Goal: Task Accomplishment & Management: Complete application form

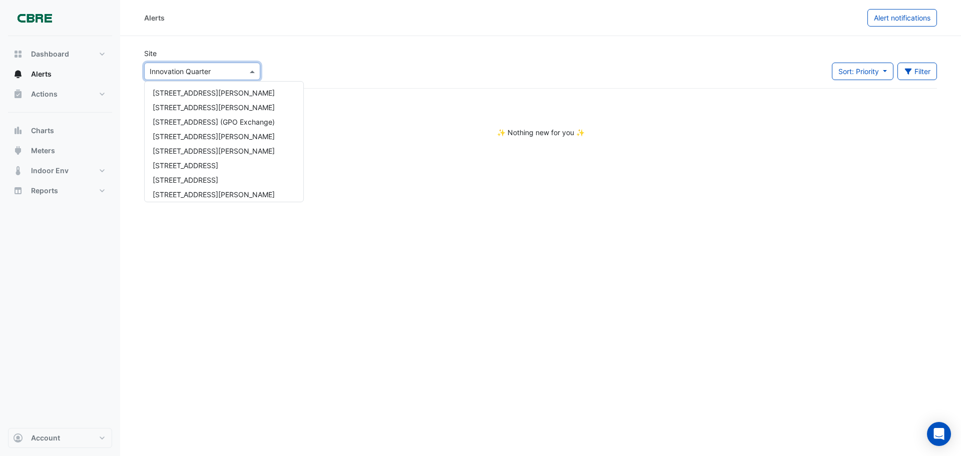
click at [226, 71] on input "text" at bounding box center [192, 72] width 85 height 11
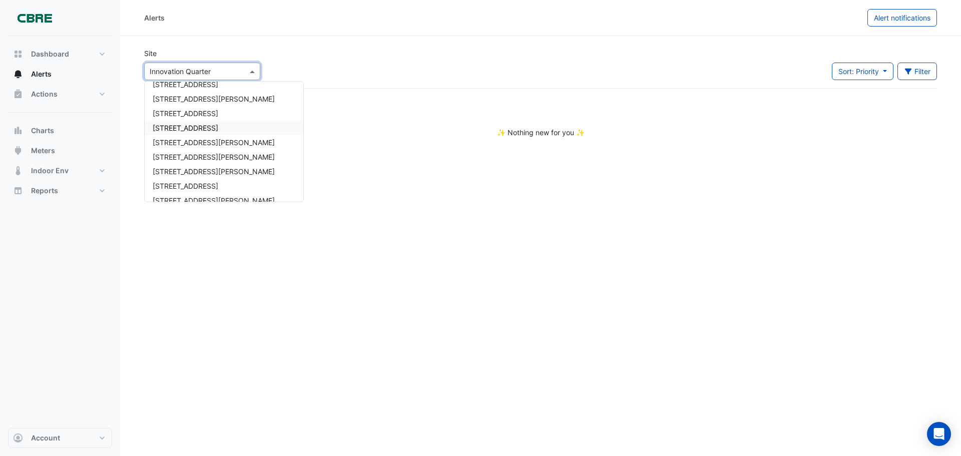
click at [206, 129] on div "[STREET_ADDRESS]" at bounding box center [224, 128] width 159 height 15
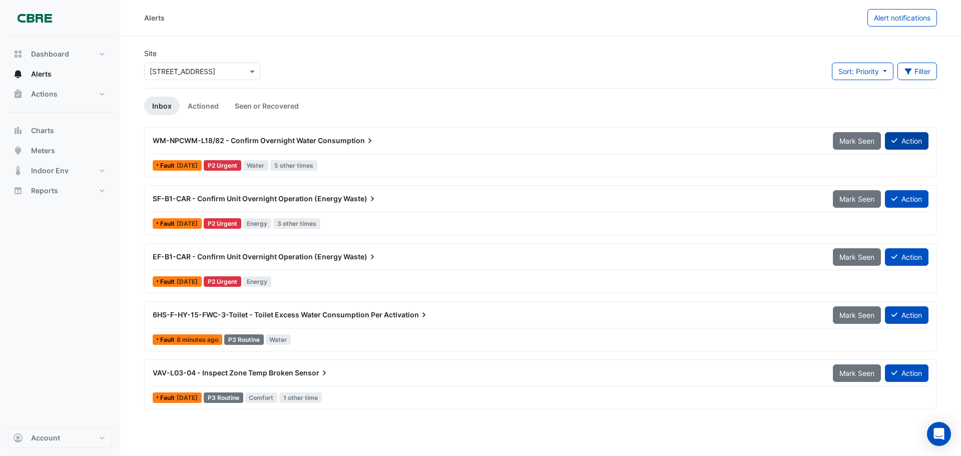
click at [893, 136] on button "Action" at bounding box center [907, 141] width 44 height 18
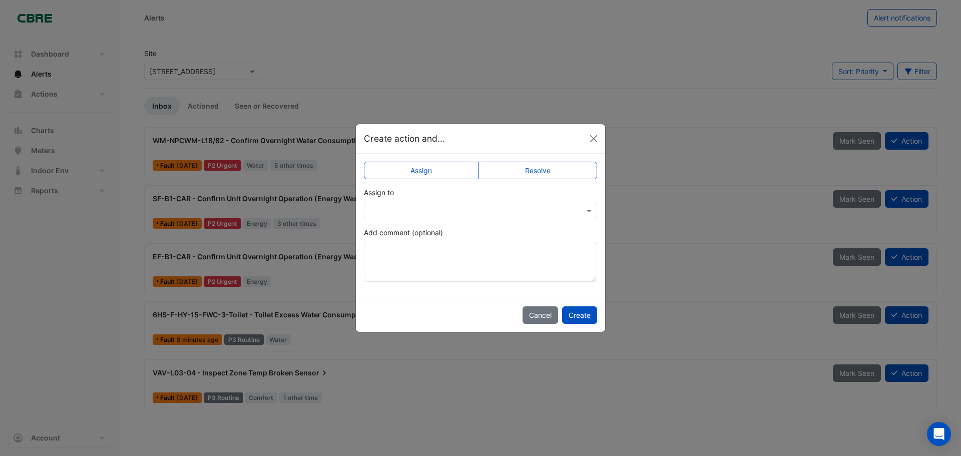
click at [483, 211] on input "text" at bounding box center [470, 211] width 202 height 11
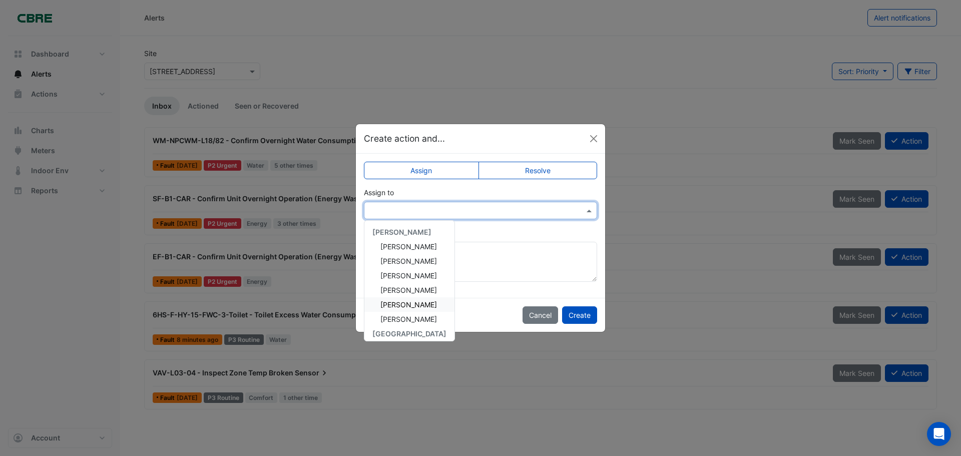
click at [403, 306] on span "[PERSON_NAME]" at bounding box center [408, 304] width 57 height 9
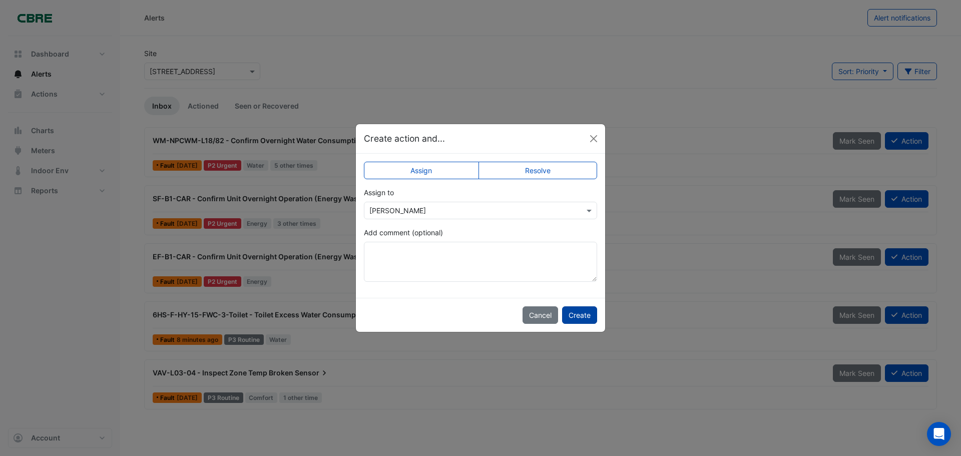
click at [573, 319] on button "Create" at bounding box center [579, 315] width 35 height 18
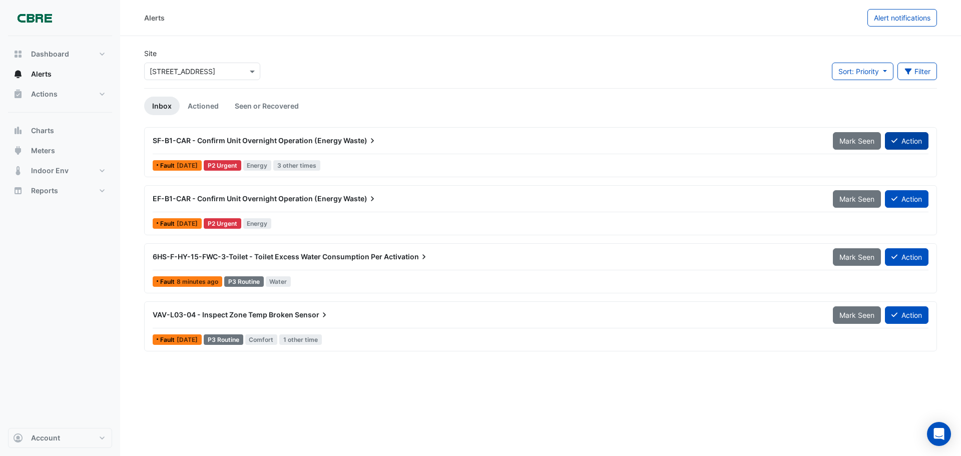
click at [888, 146] on button "Action" at bounding box center [907, 141] width 44 height 18
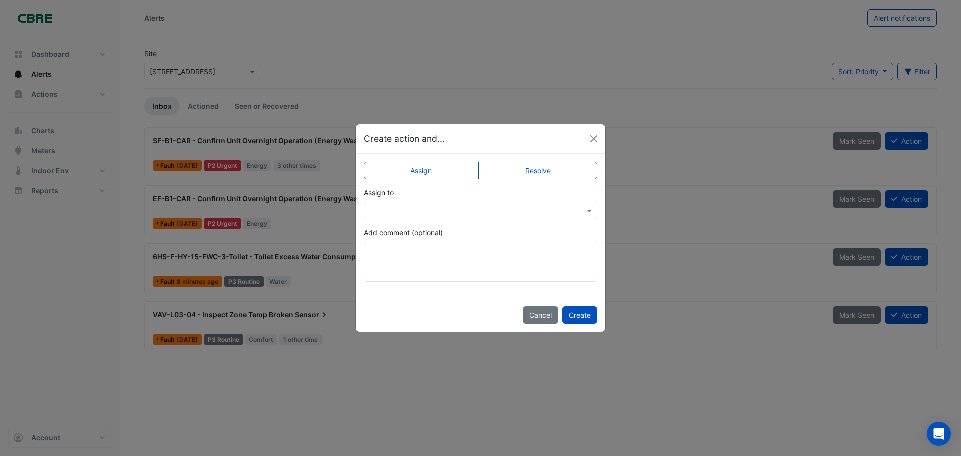
click at [530, 169] on label "Resolve" at bounding box center [537, 171] width 119 height 18
click at [577, 315] on button "Create" at bounding box center [579, 315] width 35 height 18
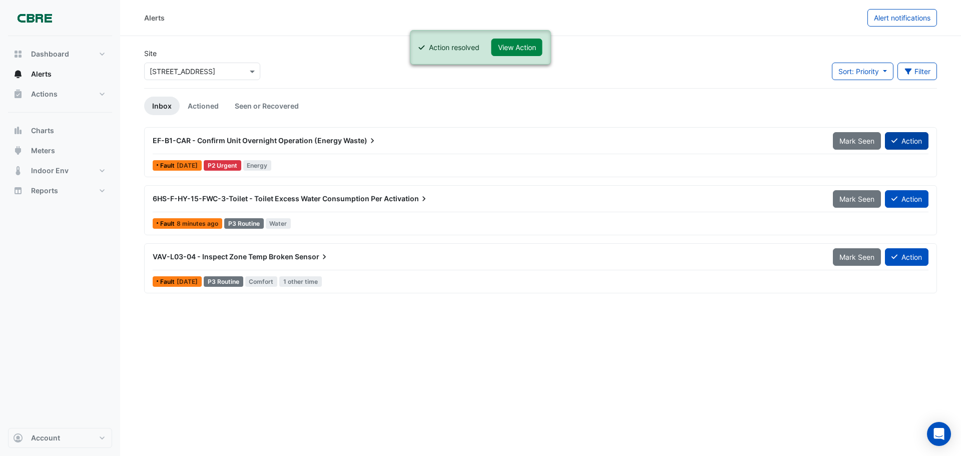
click at [919, 138] on button "Action" at bounding box center [907, 141] width 44 height 18
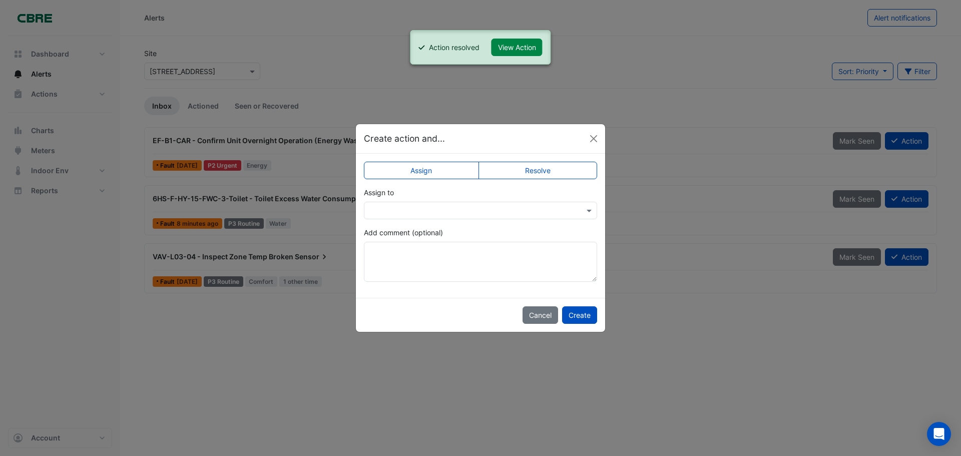
click at [497, 169] on label "Resolve" at bounding box center [537, 171] width 119 height 18
click at [582, 317] on button "Create" at bounding box center [579, 315] width 35 height 18
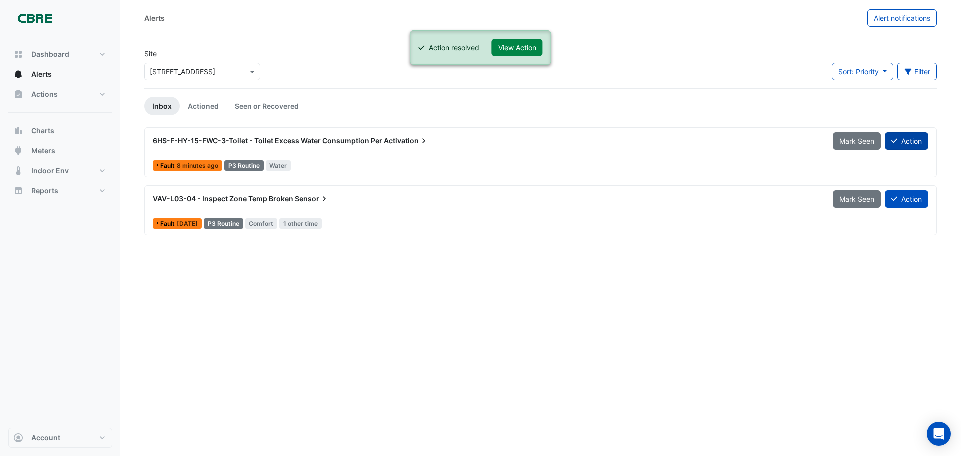
click at [921, 139] on button "Action" at bounding box center [907, 141] width 44 height 18
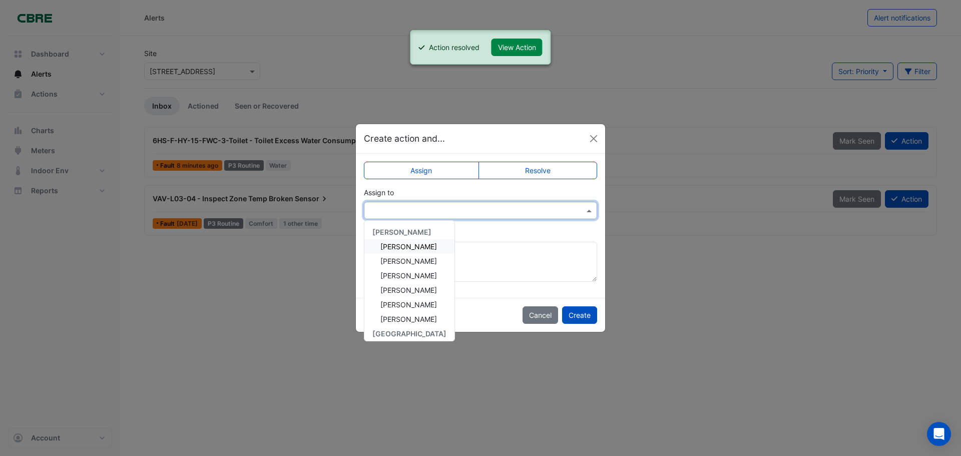
click at [523, 208] on input "text" at bounding box center [470, 211] width 202 height 11
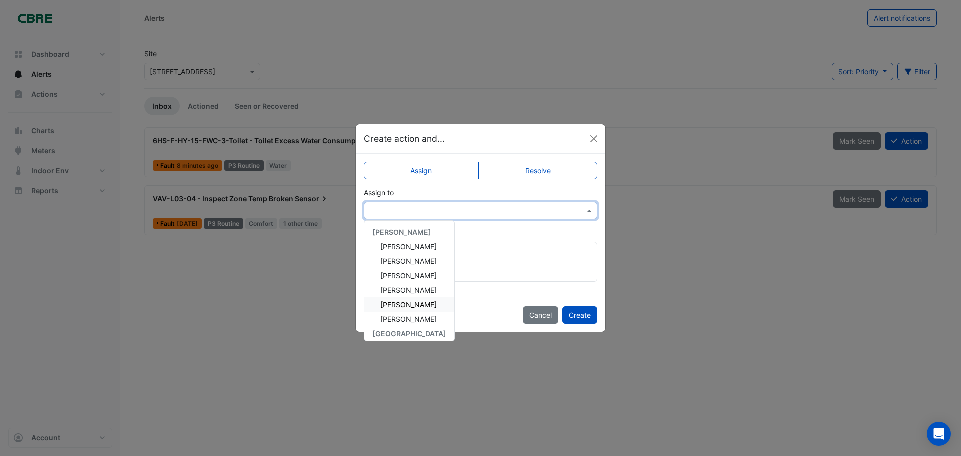
click at [404, 300] on span "[PERSON_NAME]" at bounding box center [408, 304] width 57 height 9
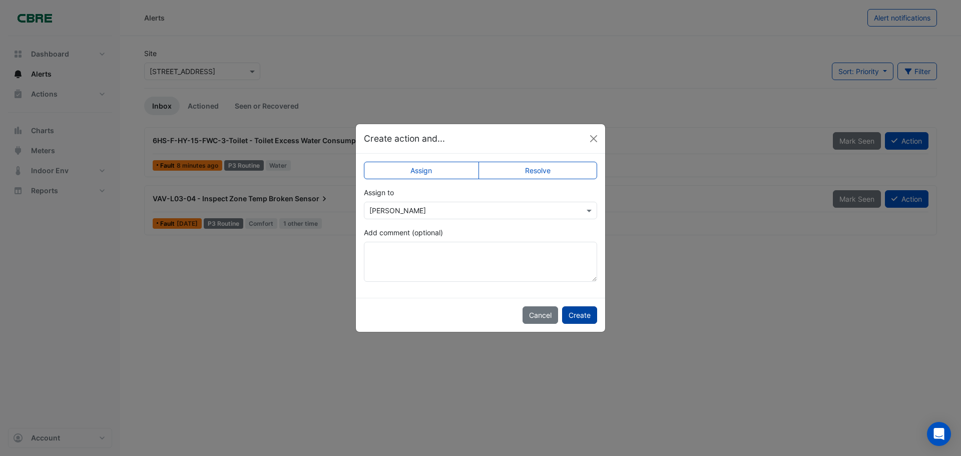
click at [578, 316] on button "Create" at bounding box center [579, 315] width 35 height 18
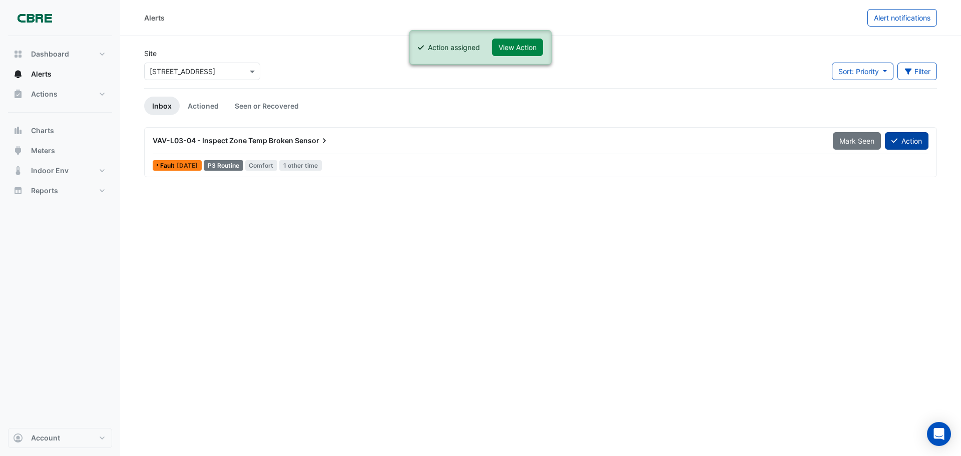
click at [897, 146] on button "Action" at bounding box center [907, 141] width 44 height 18
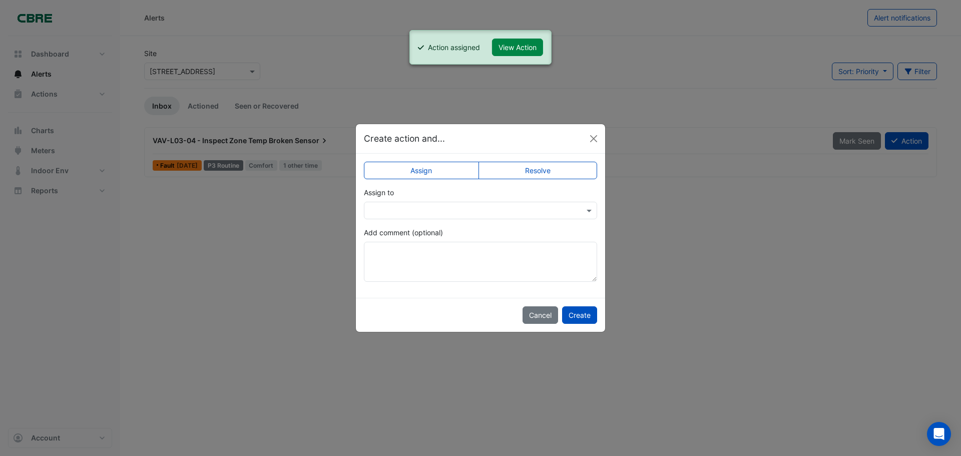
click at [423, 206] on input "text" at bounding box center [470, 211] width 202 height 11
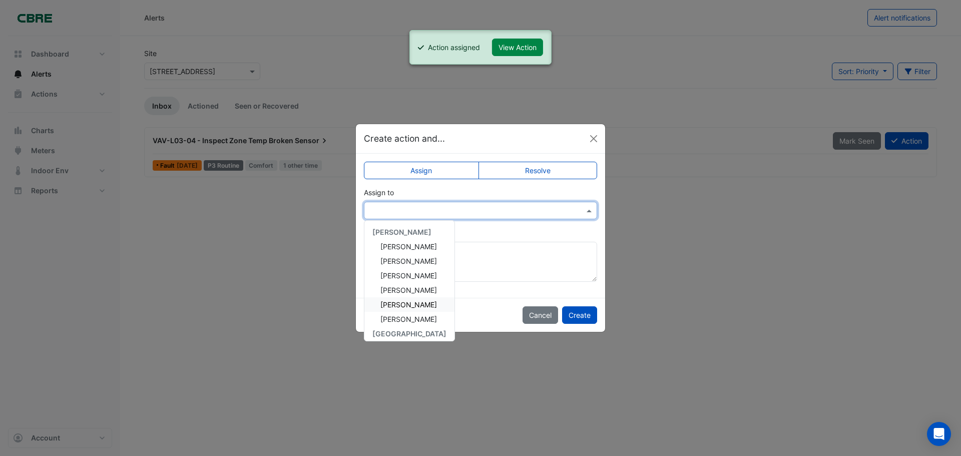
click at [407, 305] on span "[PERSON_NAME]" at bounding box center [408, 304] width 57 height 9
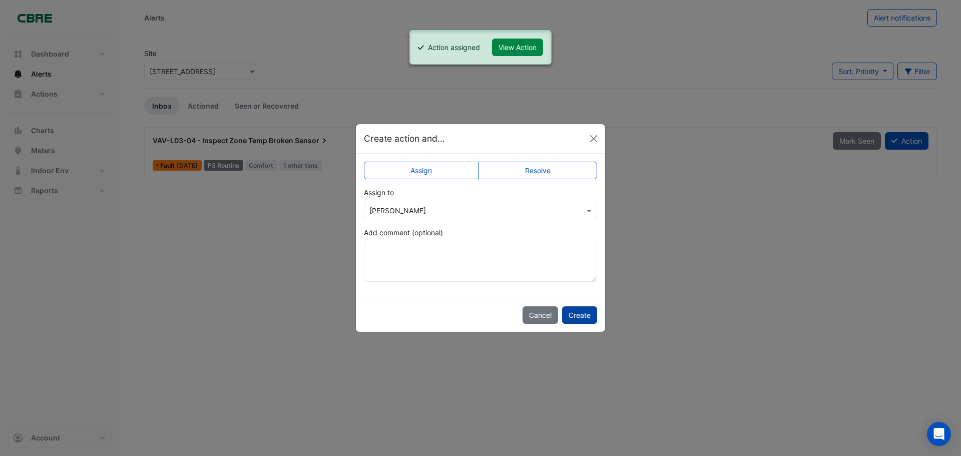
click at [577, 315] on button "Create" at bounding box center [579, 315] width 35 height 18
